Goal: Task Accomplishment & Management: Manage account settings

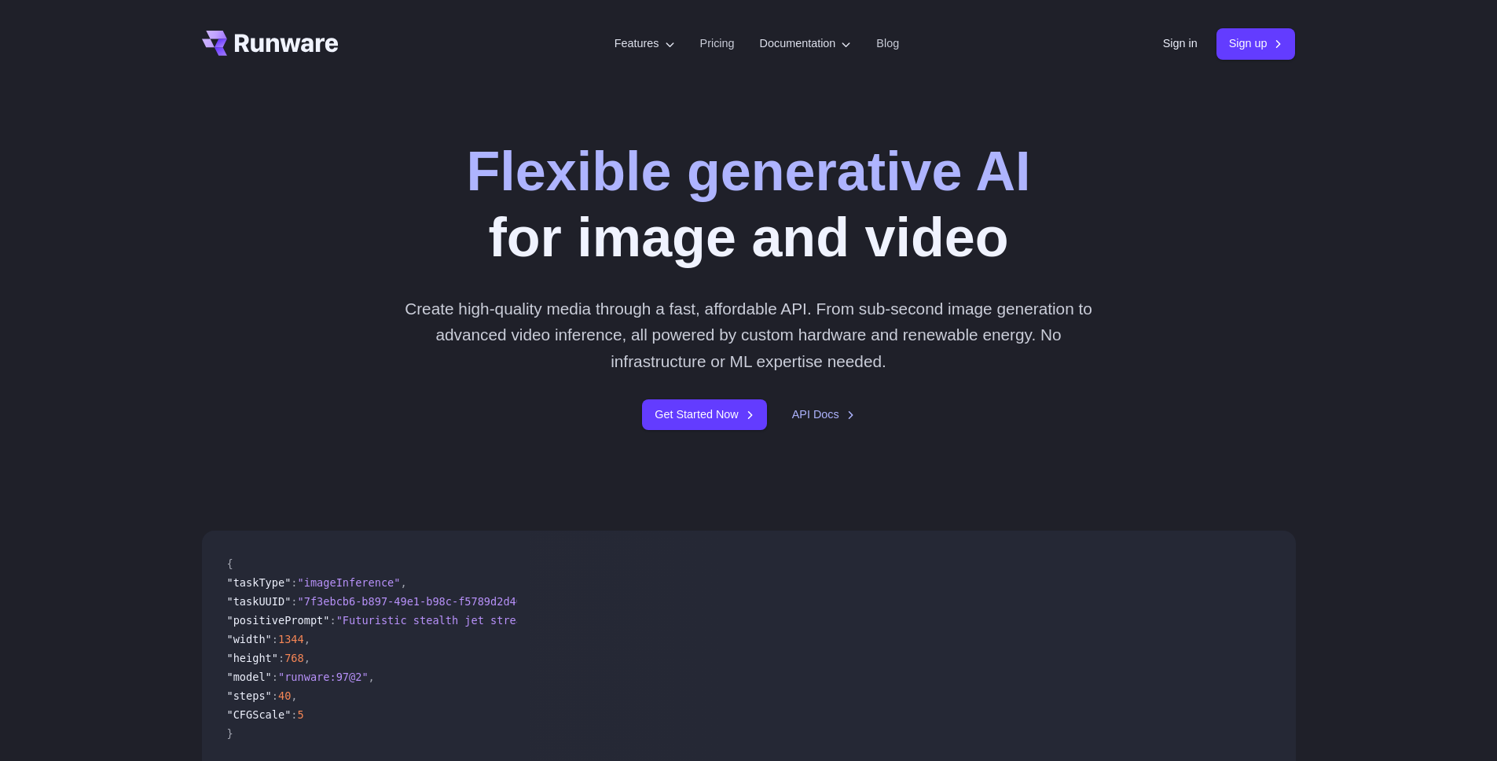
drag, startPoint x: 1305, startPoint y: 273, endPoint x: 1296, endPoint y: 255, distance: 20.0
click at [1305, 273] on div "Flexible generative AI for image and video Create high-quality media through a …" at bounding box center [748, 283] width 1131 height 291
click at [1188, 43] on link "Sign in" at bounding box center [1180, 44] width 35 height 18
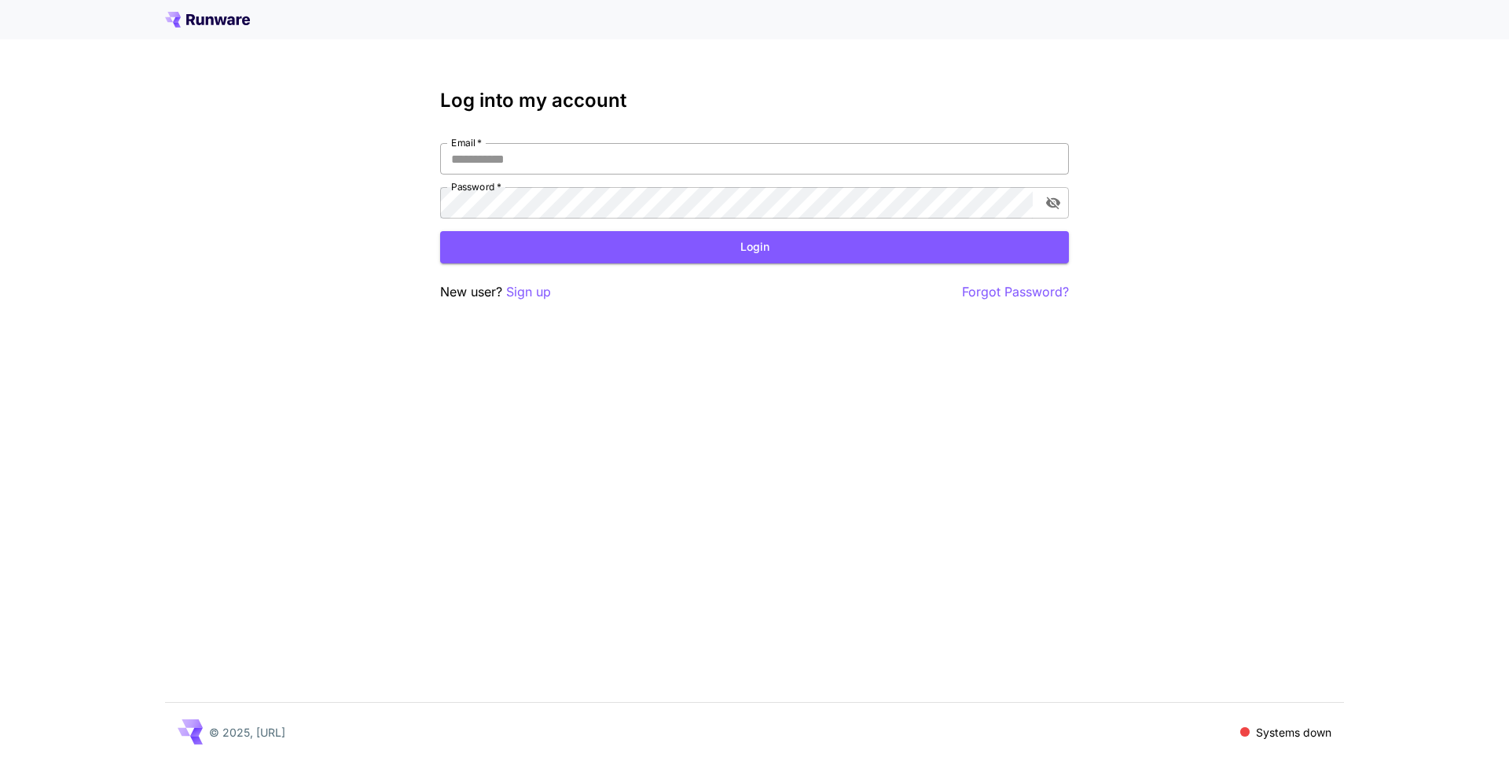
click at [832, 163] on input "Email   *" at bounding box center [754, 158] width 629 height 31
click at [827, 154] on input "Email   *" at bounding box center [754, 158] width 629 height 31
type input "**********"
click at [687, 249] on button "Login" at bounding box center [754, 247] width 629 height 32
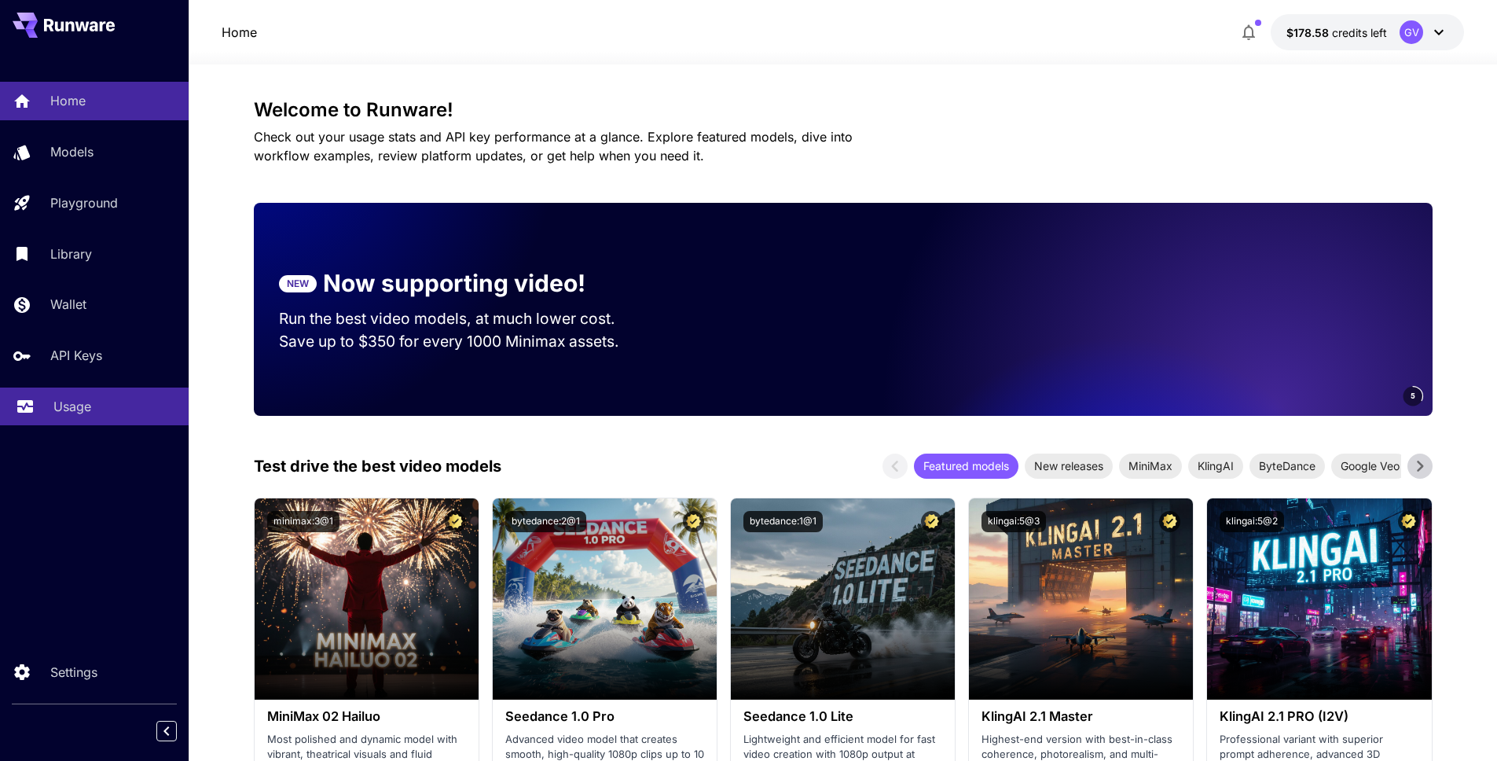
click at [66, 398] on p "Usage" at bounding box center [72, 406] width 38 height 19
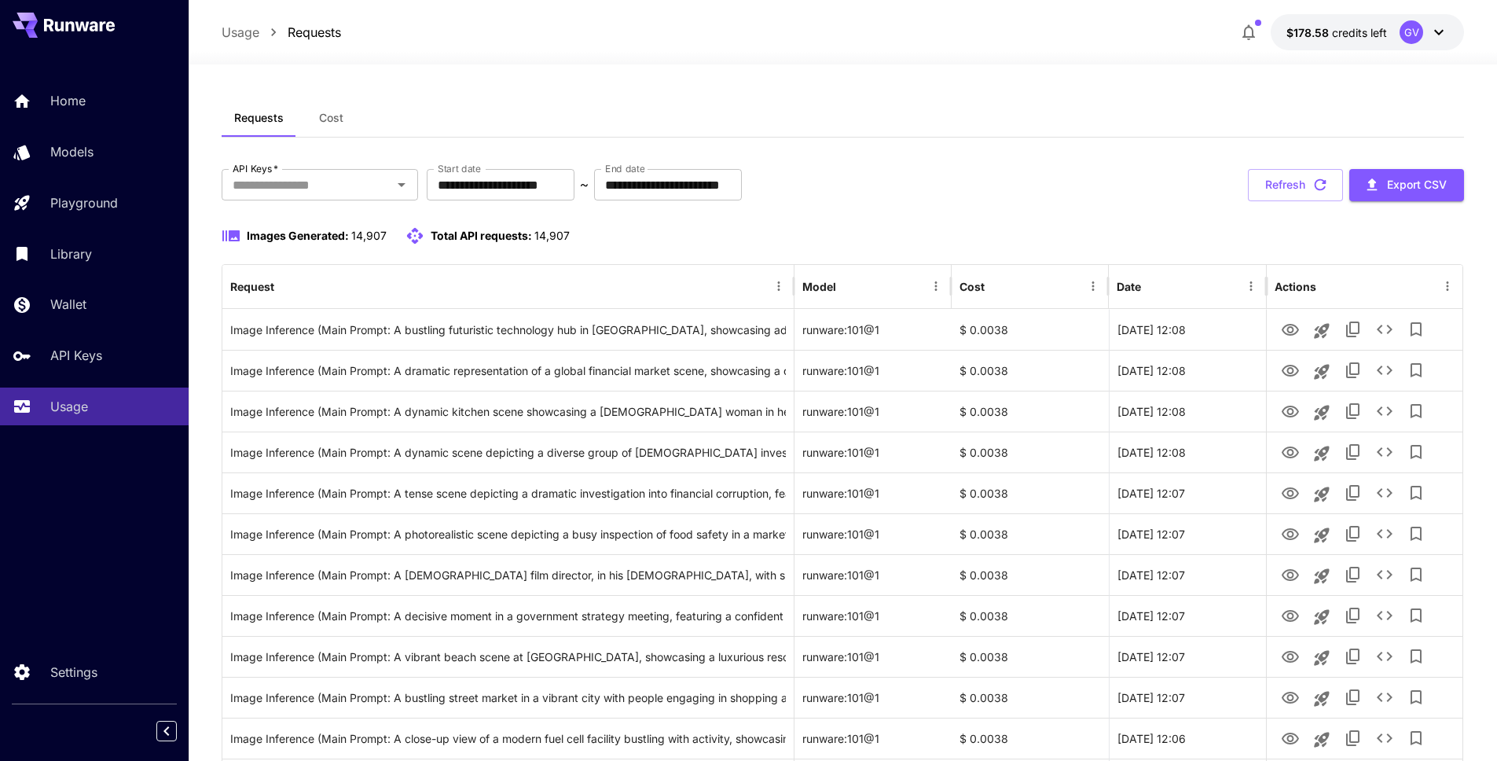
click at [915, 231] on div "Images Generated: 14,907 Total API requests: 14,907" at bounding box center [843, 235] width 1243 height 19
